Goal: Task Accomplishment & Management: Manage account settings

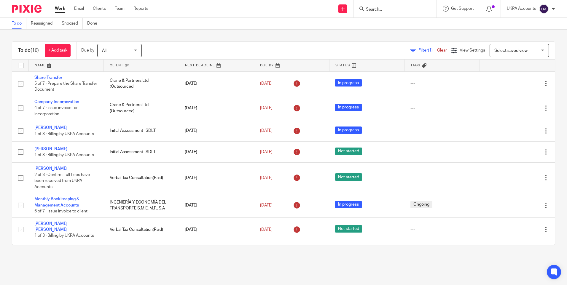
click at [17, 22] on link "To do" at bounding box center [19, 24] width 15 height 12
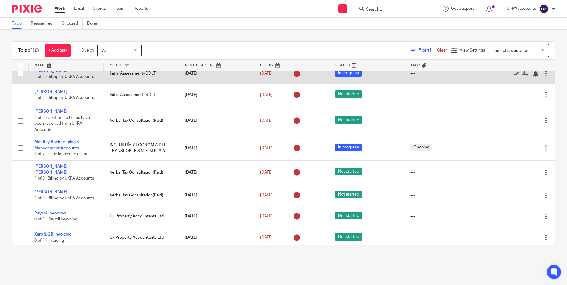
drag, startPoint x: 62, startPoint y: 199, endPoint x: 187, endPoint y: 80, distance: 171.8
click at [210, 35] on div "To do (10) + Add task Due by All All Today Tomorrow This week Next week This mo…" at bounding box center [283, 144] width 567 height 228
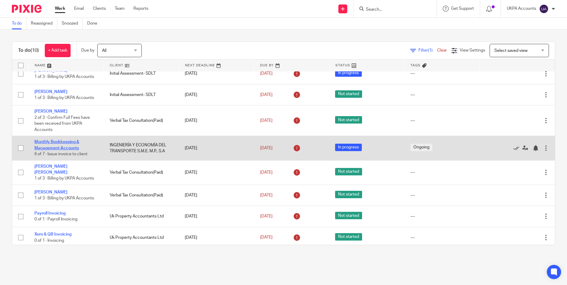
drag, startPoint x: 63, startPoint y: 145, endPoint x: 53, endPoint y: 147, distance: 10.5
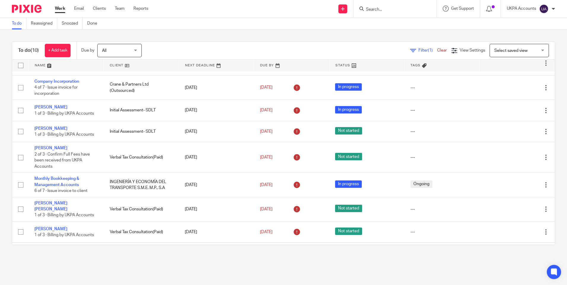
scroll to position [0, 0]
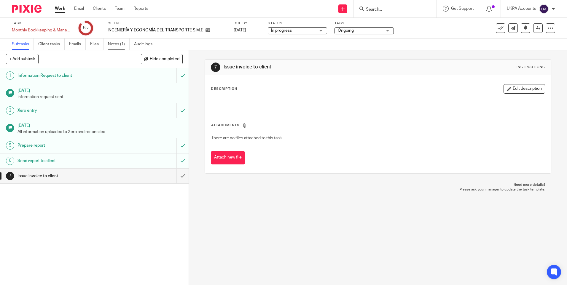
click at [119, 45] on link "Notes (1)" at bounding box center [119, 45] width 22 height 12
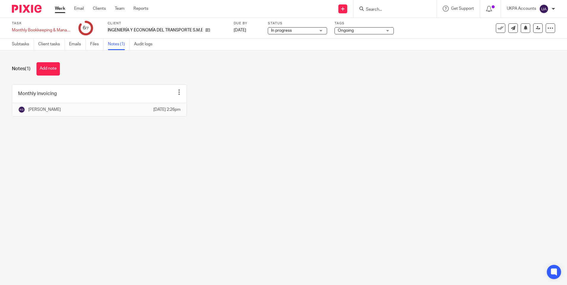
click at [405, 228] on main "Task Monthly Bookkeeping & Management Accounts Save Monthly Bookkeeping & Manag…" at bounding box center [283, 142] width 567 height 285
drag, startPoint x: 418, startPoint y: 161, endPoint x: 219, endPoint y: 258, distance: 221.6
click at [419, 161] on main "Task Monthly Bookkeeping & Management Accounts Save Monthly Bookkeeping & Manag…" at bounding box center [283, 142] width 567 height 285
click at [246, 249] on main "Task Monthly Bookkeeping & Management Accounts Save Monthly Bookkeeping & Manag…" at bounding box center [283, 142] width 567 height 285
click at [108, 66] on div "Notes (1) Add note" at bounding box center [283, 68] width 543 height 13
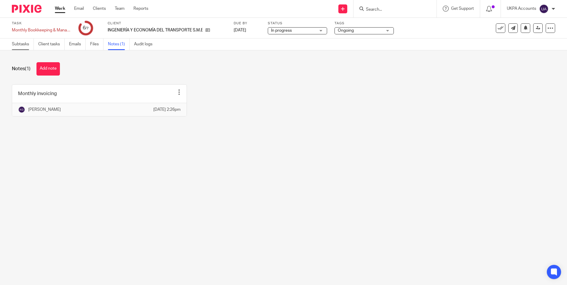
click at [22, 44] on link "Subtasks" at bounding box center [23, 45] width 22 height 12
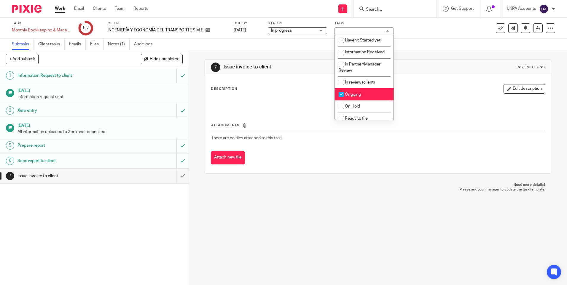
click at [352, 96] on span "Ongoing" at bounding box center [353, 95] width 16 height 4
checkbox input "false"
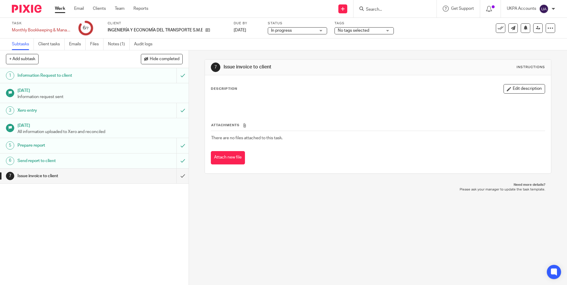
click at [356, 193] on div "7 Issue invoice to client Instructions Description Edit description Attachments…" at bounding box center [378, 167] width 378 height 235
click at [178, 177] on input "submit" at bounding box center [94, 176] width 189 height 15
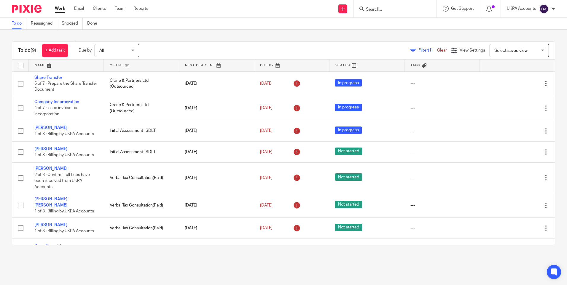
click at [64, 7] on link "Work" at bounding box center [60, 9] width 10 height 6
click at [384, 12] on form at bounding box center [396, 8] width 63 height 7
click at [382, 11] on input "Search" at bounding box center [391, 9] width 53 height 5
type input "b2 housing"
click button "submit" at bounding box center [0, 0] width 0 height 0
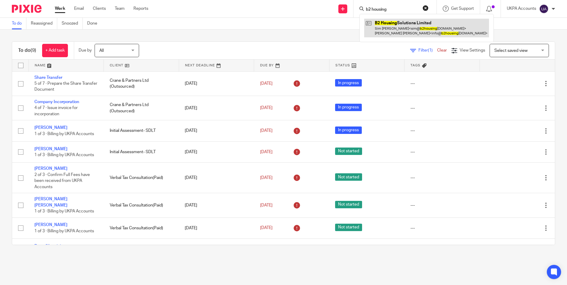
click at [404, 27] on link at bounding box center [426, 28] width 125 height 18
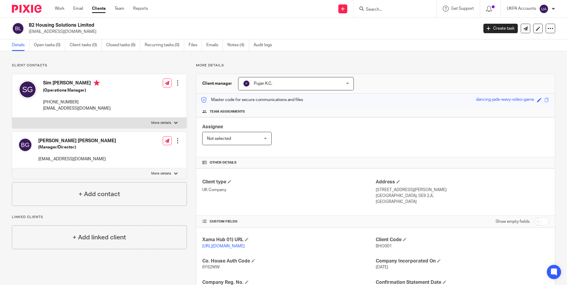
click at [324, 64] on p "More details" at bounding box center [375, 65] width 359 height 5
click at [162, 61] on div "Client contacts Baljit Singh Ghuman (Manager/Director) info@b2housingsolutions.…" at bounding box center [283, 224] width 567 height 347
click at [63, 10] on link "Work" at bounding box center [59, 9] width 9 height 6
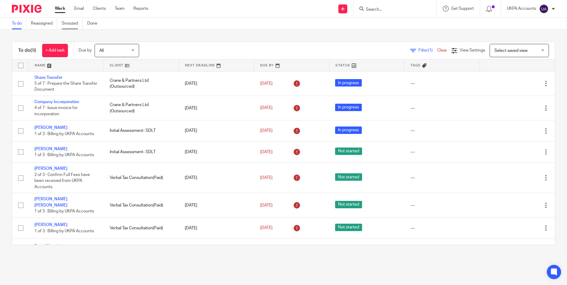
click at [67, 26] on link "Snoozed" at bounding box center [72, 24] width 21 height 12
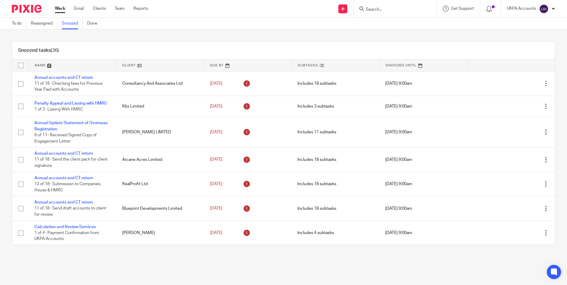
click at [155, 66] on link at bounding box center [160, 66] width 88 height 12
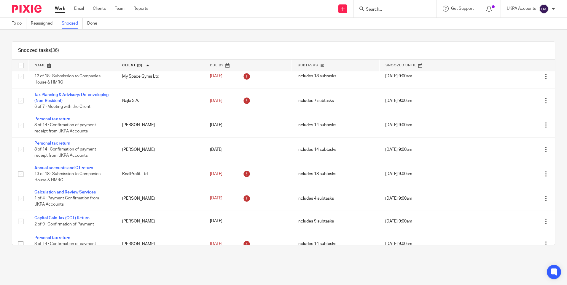
scroll to position [564, 0]
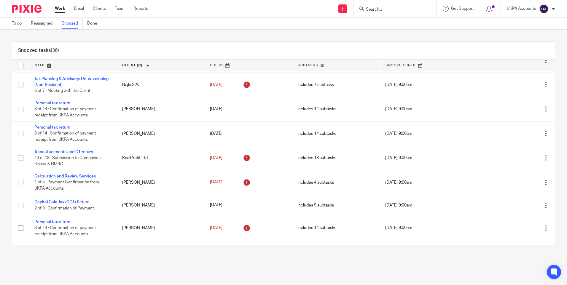
click at [395, 12] on input "Search" at bounding box center [391, 9] width 53 height 5
paste input "mjeetah@yahoo.co.uk"
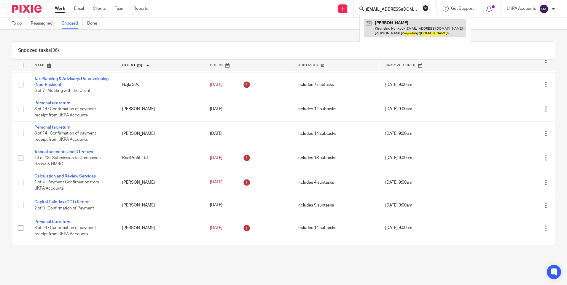
type input "mjeetah@yahoo.co.uk"
click at [349, 40] on div "Snoozed tasks (36) Name Client Due By Subtasks Snoozed Until Confirmation state…" at bounding box center [283, 144] width 567 height 228
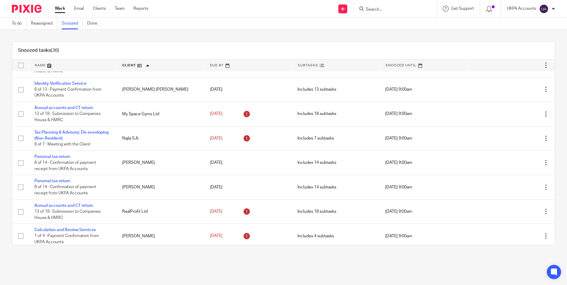
scroll to position [475, 0]
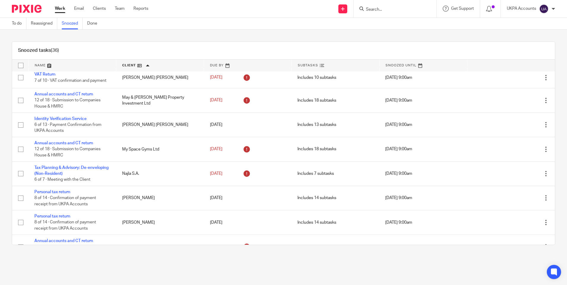
click at [382, 13] on div at bounding box center [395, 9] width 83 height 18
click at [377, 10] on input "Search" at bounding box center [391, 9] width 53 height 5
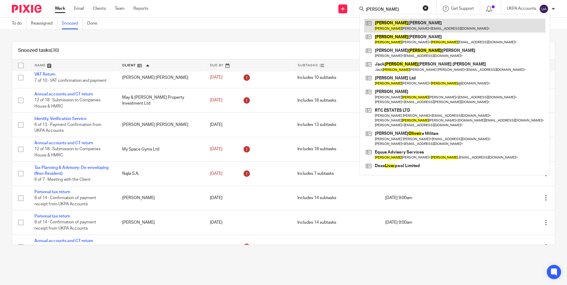
type input "oliver"
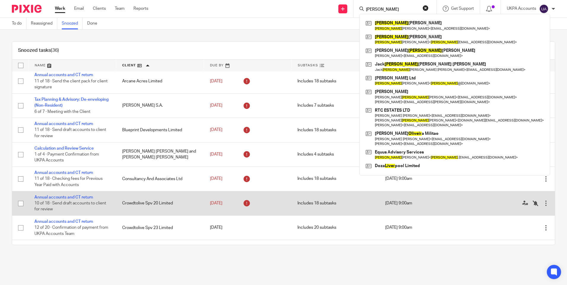
scroll to position [59, 0]
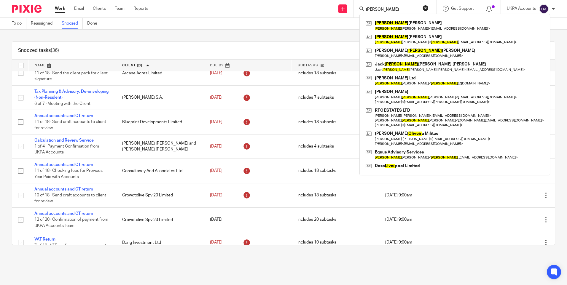
click at [147, 42] on div "Snoozed tasks (36)" at bounding box center [283, 51] width 543 height 18
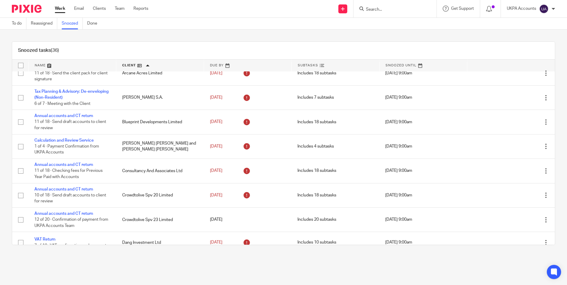
click at [62, 8] on link "Work" at bounding box center [60, 9] width 10 height 6
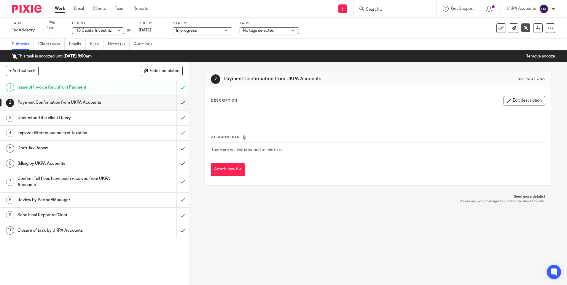
click at [312, 235] on div "2 Payment Confirmation from UKPA Accounts Instructions Description Edit descrip…" at bounding box center [378, 173] width 378 height 223
click at [177, 105] on input "submit" at bounding box center [94, 102] width 189 height 15
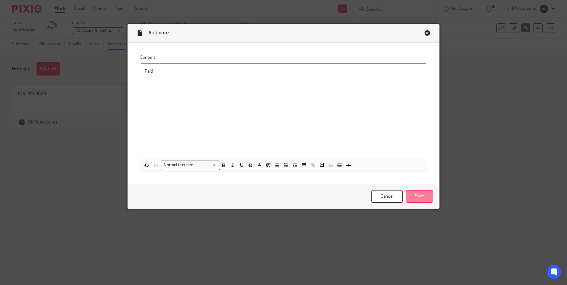
click at [412, 198] on input "Save" at bounding box center [420, 196] width 28 height 13
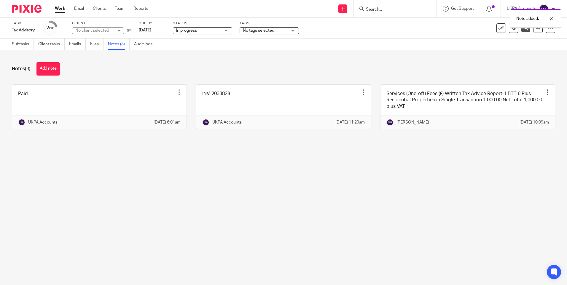
click at [14, 45] on link "Subtasks" at bounding box center [23, 45] width 22 height 12
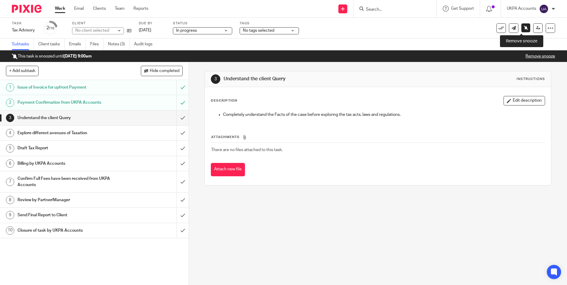
click at [524, 26] on icon at bounding box center [526, 28] width 4 height 4
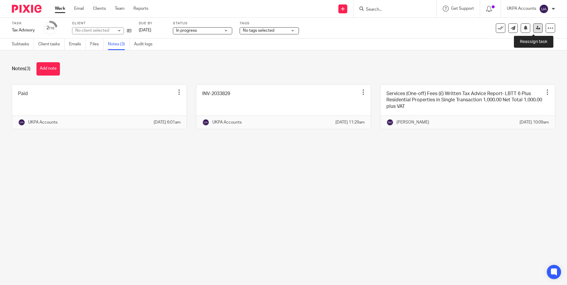
click at [536, 28] on icon at bounding box center [538, 28] width 4 height 4
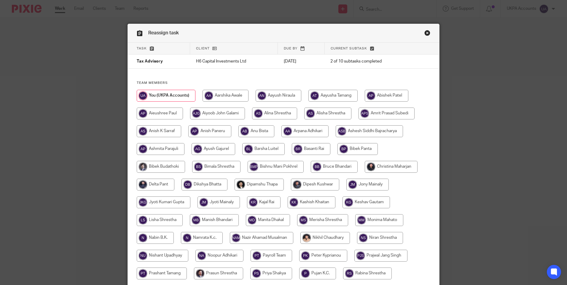
scroll to position [156, 0]
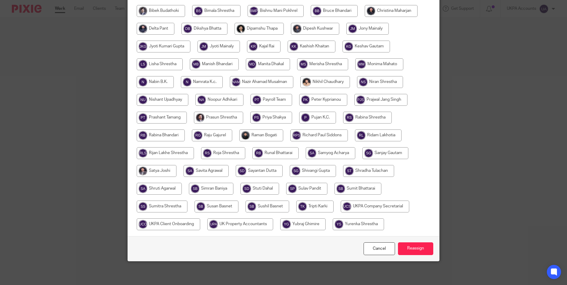
click at [177, 100] on input "radio" at bounding box center [163, 100] width 52 height 12
radio input "true"
click at [407, 248] on input "Reassign" at bounding box center [415, 249] width 35 height 13
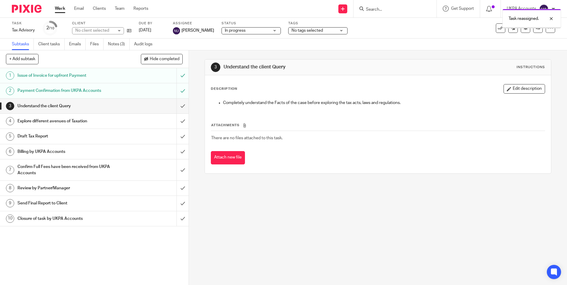
click at [62, 9] on link "Work" at bounding box center [60, 9] width 10 height 6
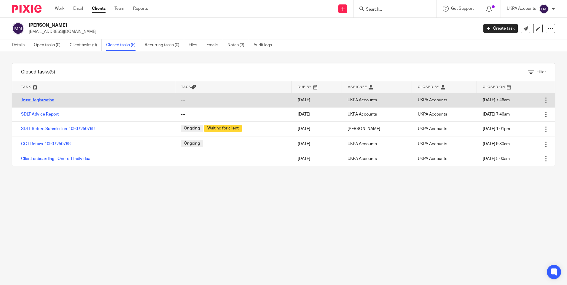
click at [49, 99] on link "Trust Registration" at bounding box center [37, 100] width 33 height 4
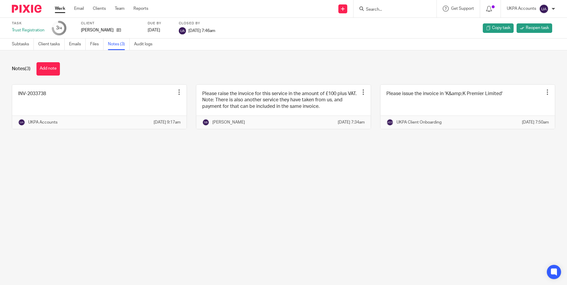
click at [214, 203] on main "Task Trust Registration 3 /4 Client Moushmi Nunkoo Due by 2025-08-14 Closed by …" at bounding box center [283, 142] width 567 height 285
click at [53, 69] on button "Add note" at bounding box center [47, 68] width 23 height 13
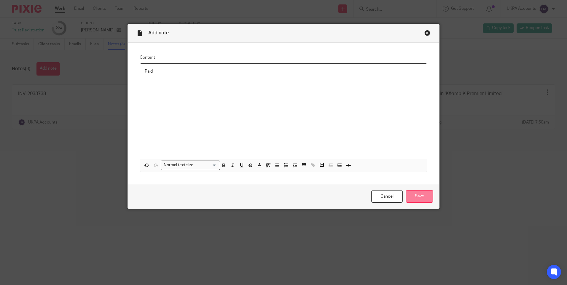
click at [419, 198] on input "Save" at bounding box center [420, 196] width 28 height 13
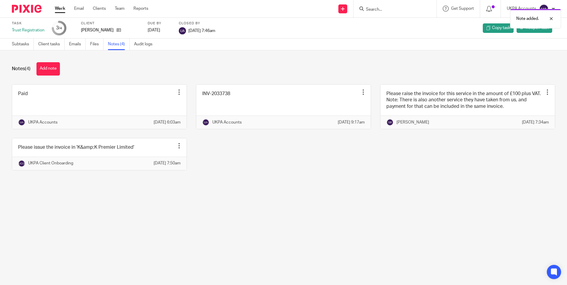
drag, startPoint x: 0, startPoint y: 0, endPoint x: 112, endPoint y: 61, distance: 128.0
click at [112, 61] on div "Notes (4) Add note Paid Edit note Delete note UKPA Accounts 22 Aug 2025 6:03am …" at bounding box center [283, 120] width 567 height 141
click at [134, 61] on div "Notes (4) Add note Paid Edit note Delete note UKPA Accounts [DATE] 6:03am INV-2…" at bounding box center [283, 120] width 567 height 141
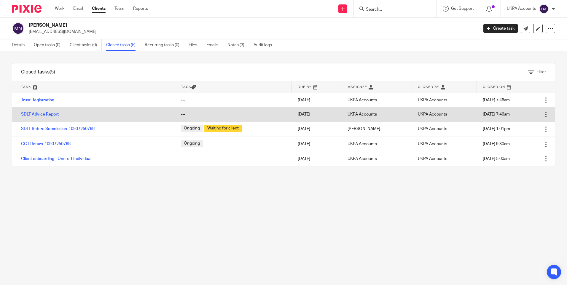
click at [54, 115] on link "SDLT Advice Report" at bounding box center [40, 114] width 38 height 4
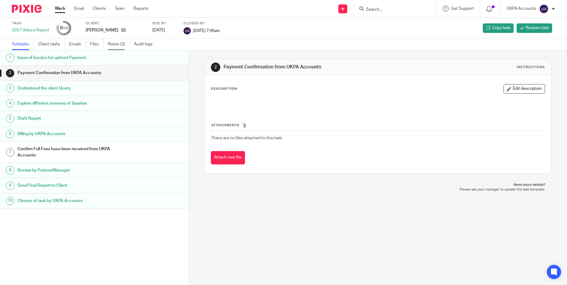
click at [121, 45] on link "Notes (2)" at bounding box center [119, 45] width 22 height 12
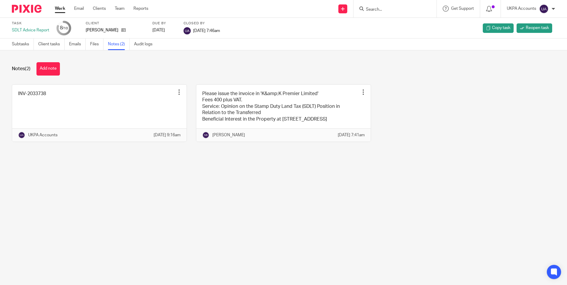
click at [57, 70] on button "Add note" at bounding box center [47, 68] width 23 height 13
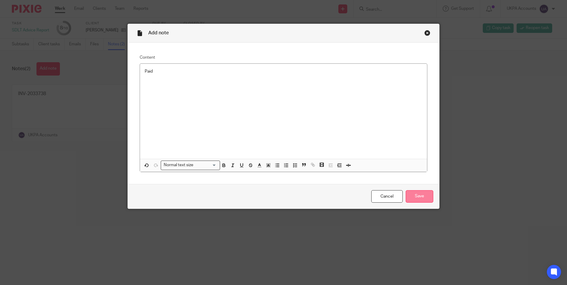
click at [423, 196] on input "Save" at bounding box center [420, 196] width 28 height 13
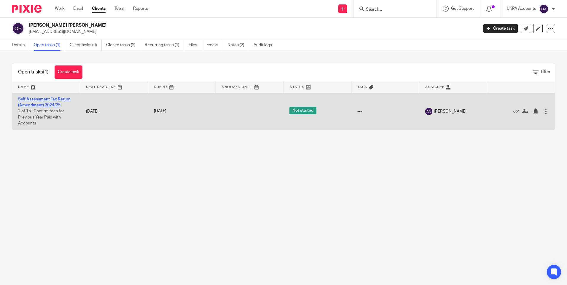
click at [54, 100] on link "Self Assessment Tax Return (Amendment) 2024/25" at bounding box center [44, 102] width 53 height 10
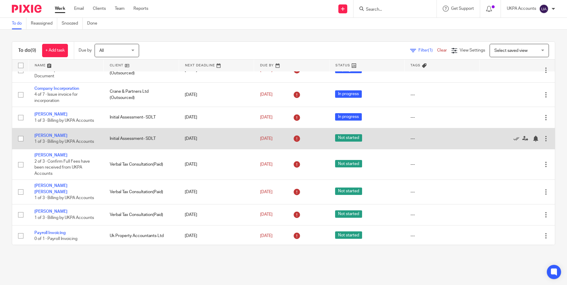
scroll to position [33, 0]
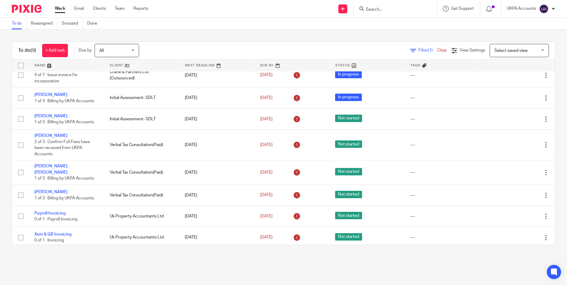
click at [137, 64] on link at bounding box center [141, 66] width 75 height 12
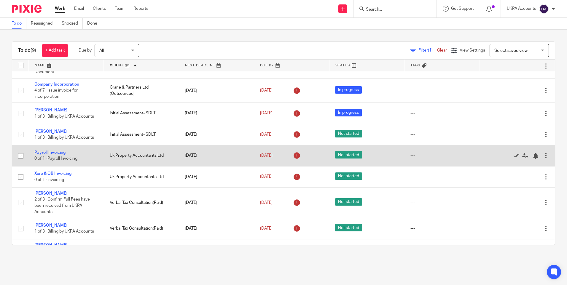
scroll to position [33, 0]
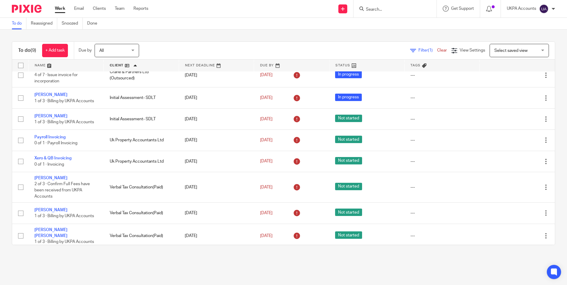
click at [18, 24] on link "To do" at bounding box center [19, 24] width 15 height 12
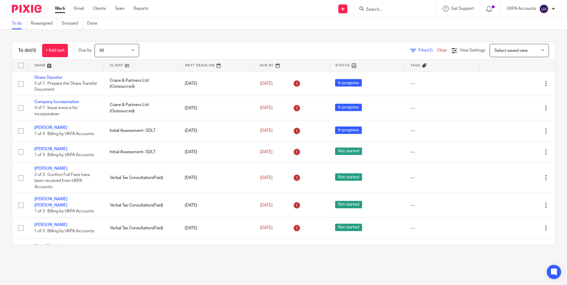
click at [17, 23] on link "To do" at bounding box center [19, 24] width 15 height 12
click at [377, 8] on input "Search" at bounding box center [391, 9] width 53 height 5
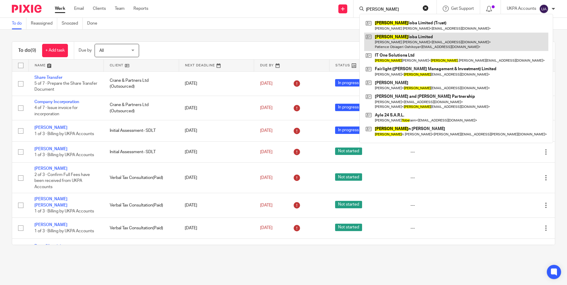
type input "[PERSON_NAME]"
click at [392, 37] on link at bounding box center [456, 42] width 184 height 18
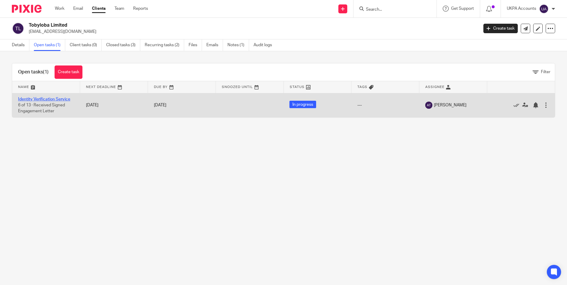
click at [43, 99] on link "Identity Verification Service" at bounding box center [44, 99] width 52 height 4
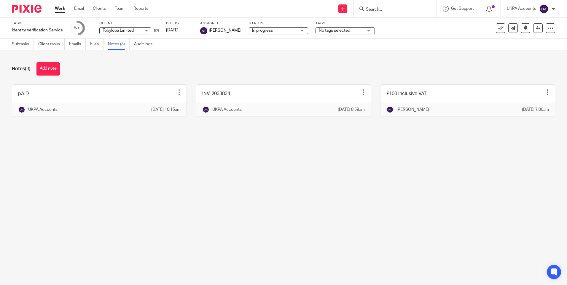
click at [326, 200] on main "Task Identity Verification Service Save Identity Verification Service 6 /13 Cli…" at bounding box center [283, 142] width 567 height 285
click at [62, 9] on link "Work" at bounding box center [60, 9] width 10 height 6
